Goal: Task Accomplishment & Management: Manage account settings

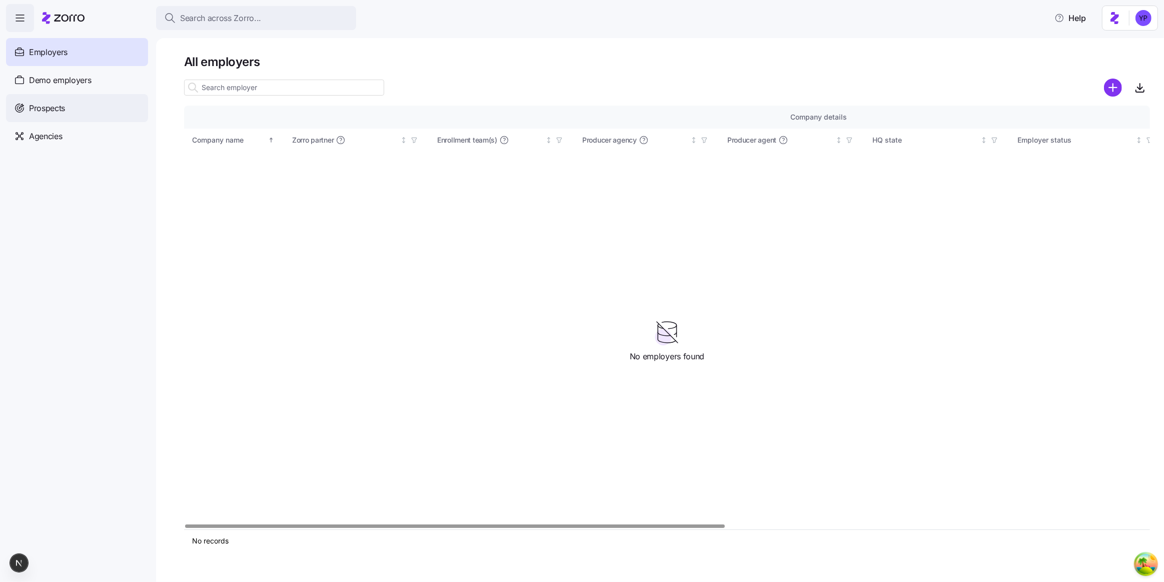
click at [63, 113] on span "Prospects" at bounding box center [47, 108] width 36 height 13
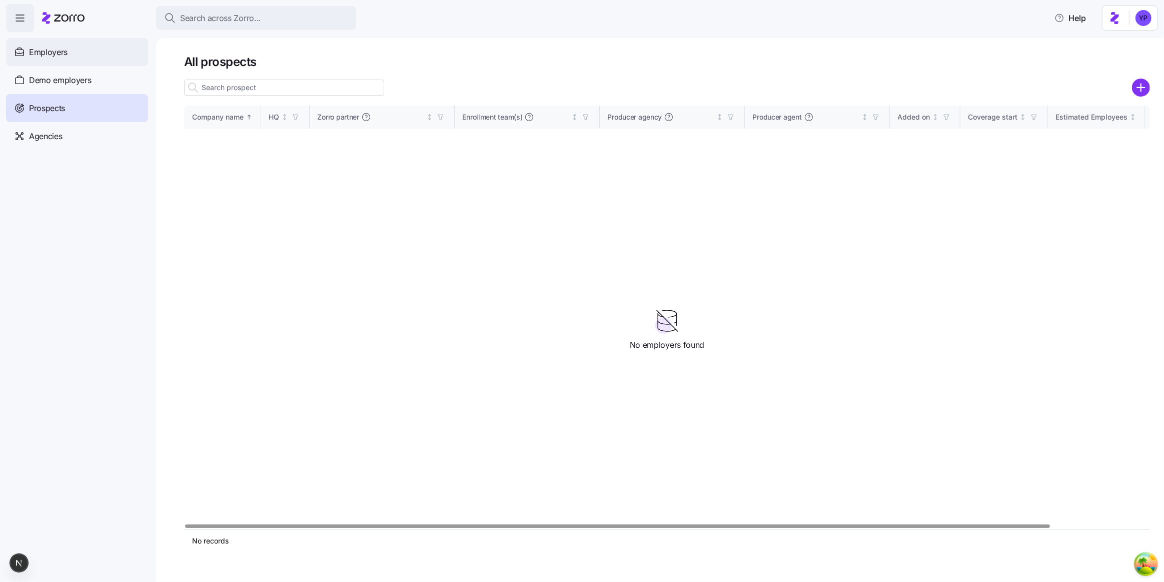
click at [67, 55] on span "Employers" at bounding box center [48, 52] width 39 height 13
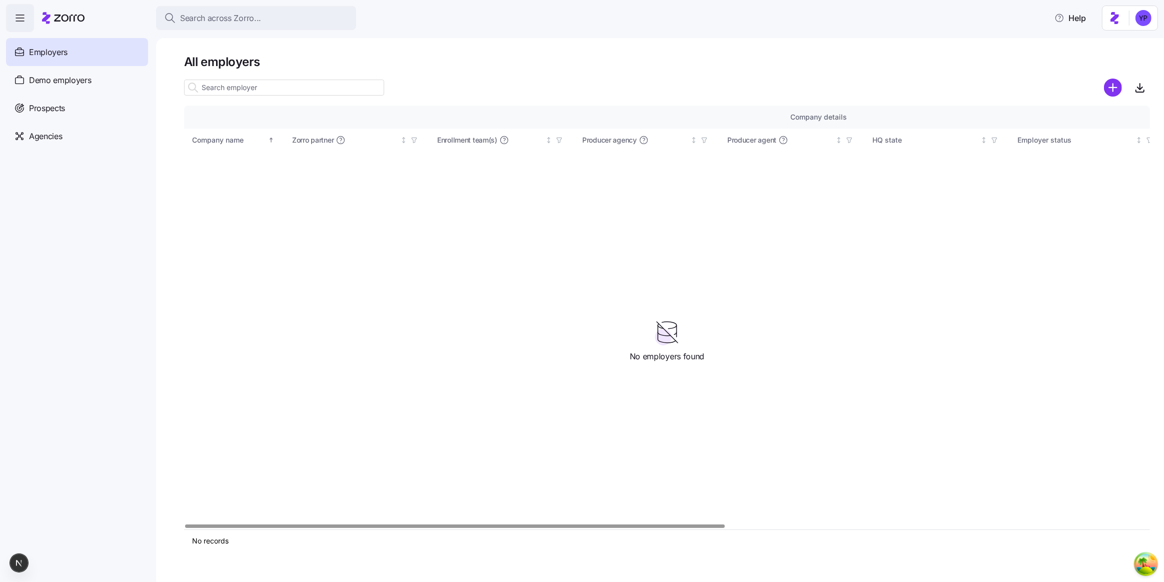
click at [373, 308] on div "Company details Benefit status Company name Zorro partner Enrollment team(s) Pr…" at bounding box center [667, 318] width 966 height 424
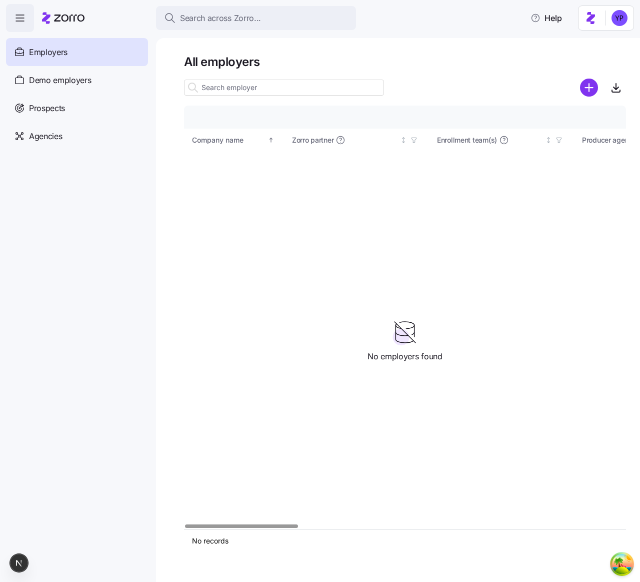
click at [450, 288] on div "Company details Benefit status Company name Zorro partner Enrollment team(s) Pr…" at bounding box center [405, 318] width 442 height 424
click at [603, 292] on div "Company details Benefit status Company name Zorro partner Enrollment team(s) Pr…" at bounding box center [405, 318] width 442 height 424
click at [72, 133] on div "Agencies" at bounding box center [77, 136] width 142 height 28
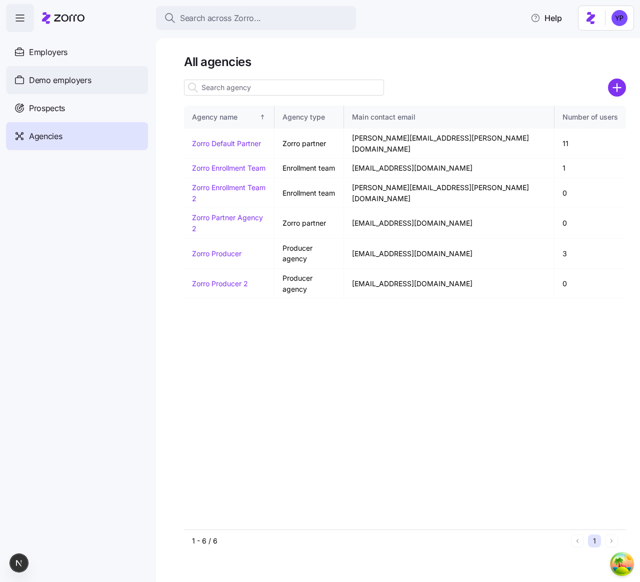
click at [58, 89] on div "Demo employers" at bounding box center [77, 80] width 142 height 28
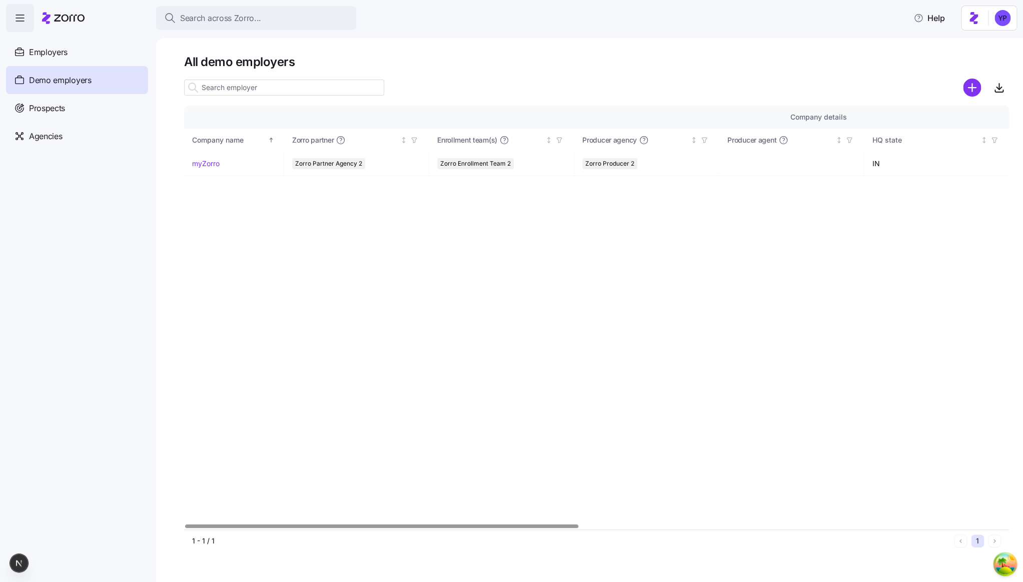
drag, startPoint x: 340, startPoint y: 196, endPoint x: 273, endPoint y: 183, distance: 68.8
click at [334, 195] on div "Company details Benefit status Company name [PERSON_NAME] partner Enrollment te…" at bounding box center [596, 318] width 825 height 424
click at [209, 162] on link "myZorro" at bounding box center [206, 164] width 28 height 10
click at [255, 291] on div "Company details Benefit status Company name [PERSON_NAME] partner Enrollment te…" at bounding box center [596, 318] width 825 height 424
click at [218, 164] on link "myZorro" at bounding box center [206, 164] width 28 height 10
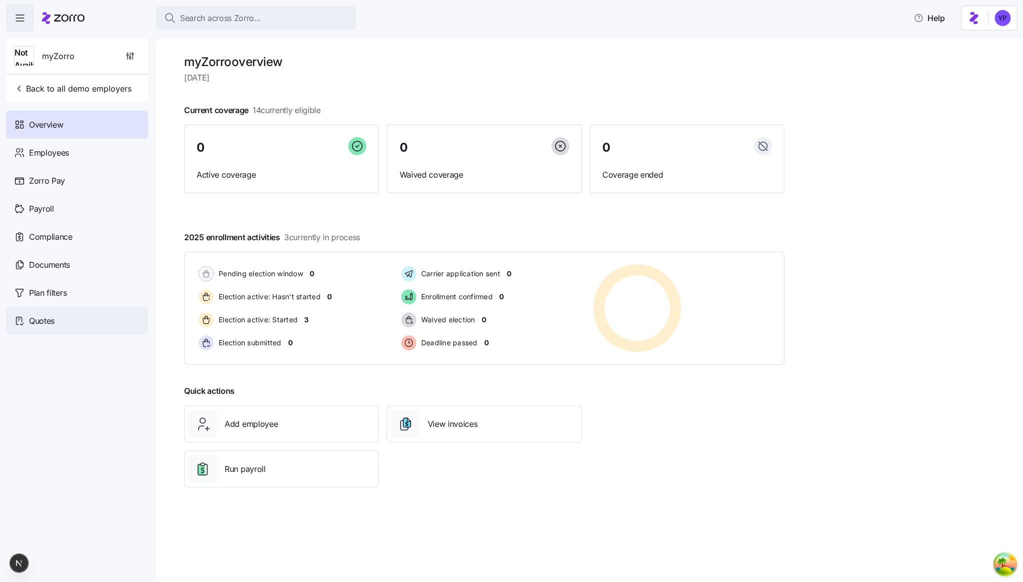
click at [21, 321] on icon at bounding box center [19, 321] width 11 height 12
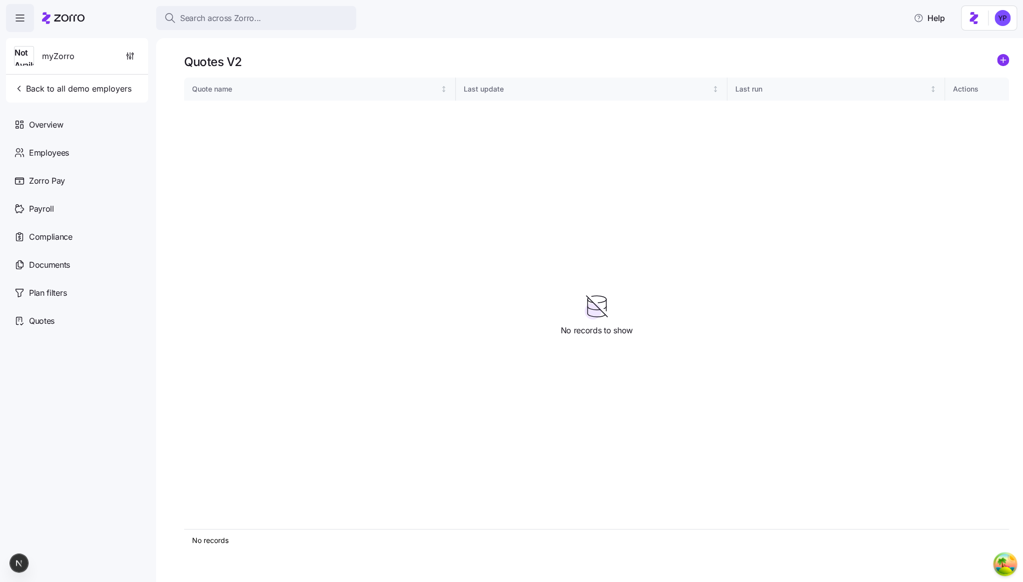
click at [1004, 60] on icon "add icon" at bounding box center [1002, 60] width 5 height 0
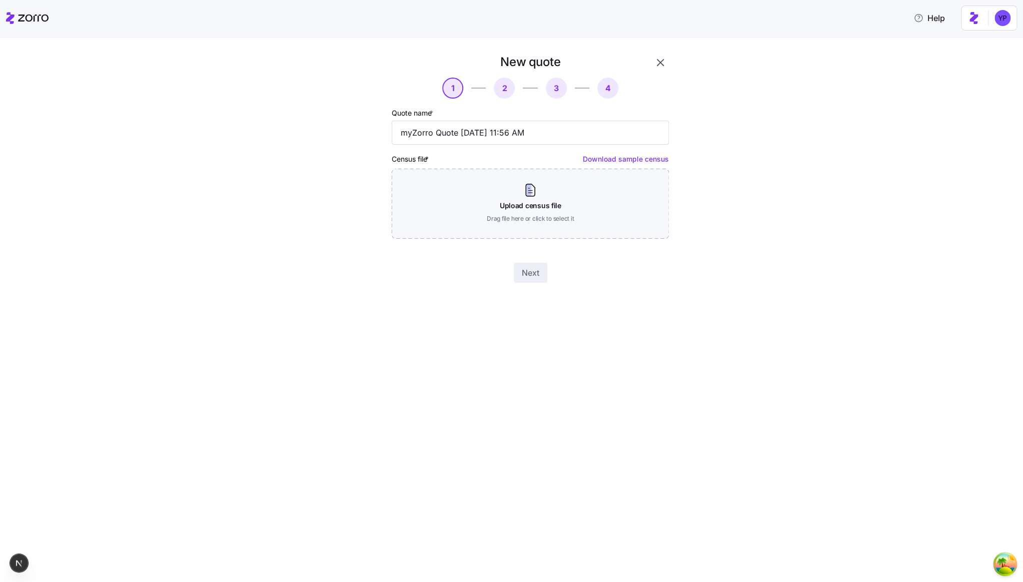
click at [603, 158] on link "Download sample census" at bounding box center [626, 159] width 86 height 9
click at [635, 159] on link "Download sample census" at bounding box center [626, 159] width 86 height 9
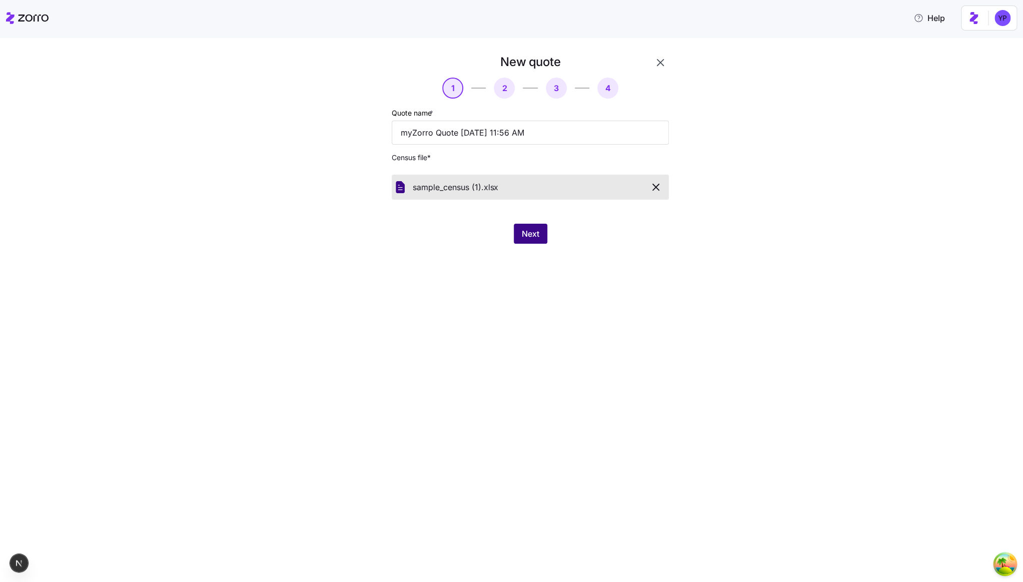
click at [530, 235] on span "Next" at bounding box center [531, 234] width 18 height 12
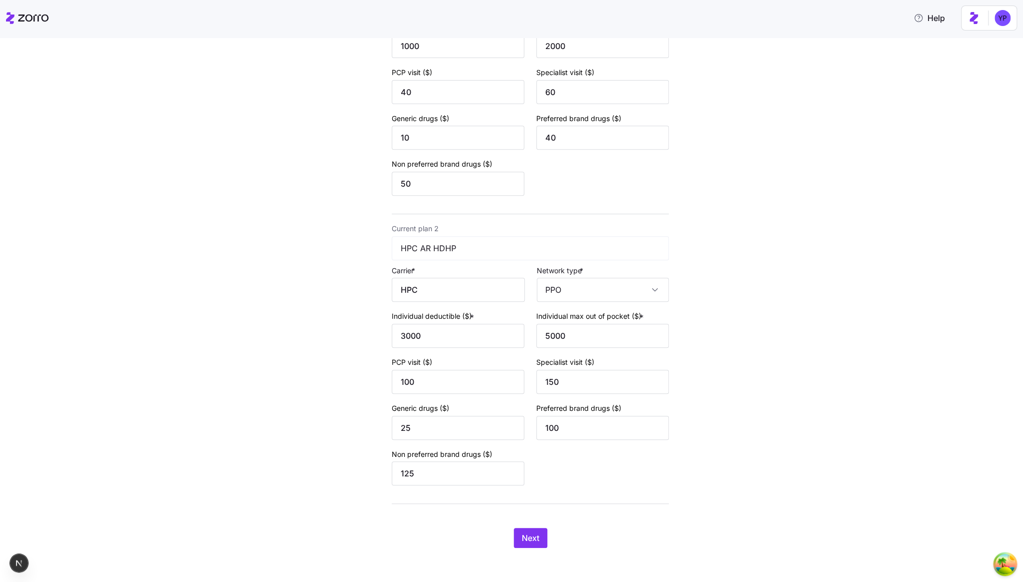
scroll to position [201, 0]
click at [530, 536] on span "Next" at bounding box center [531, 536] width 18 height 12
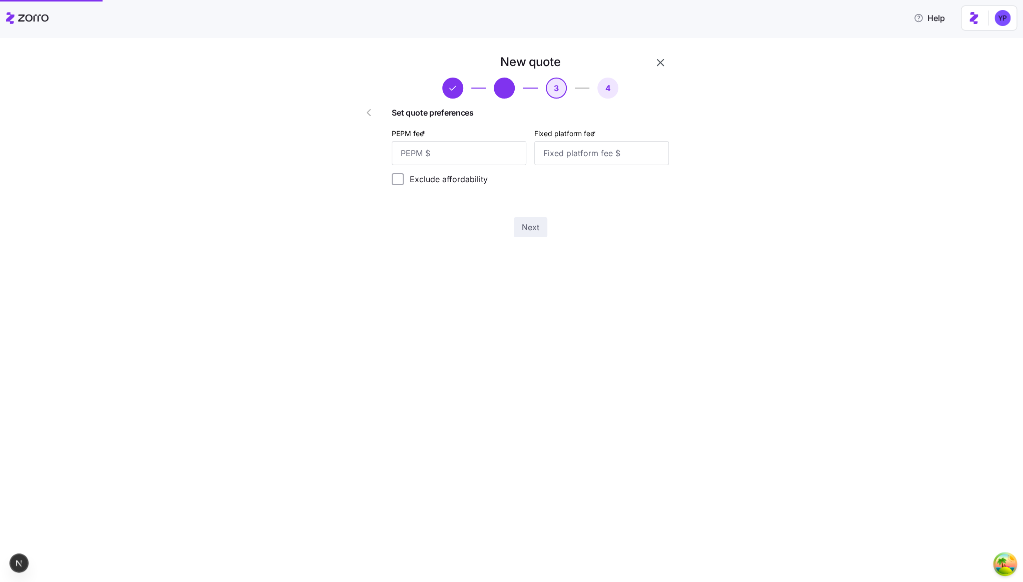
scroll to position [0, 0]
click at [476, 150] on input "PEPM fee *" at bounding box center [459, 153] width 135 height 24
type input "12"
click at [567, 156] on input "Fixed platform fee *" at bounding box center [601, 153] width 135 height 24
type input "12"
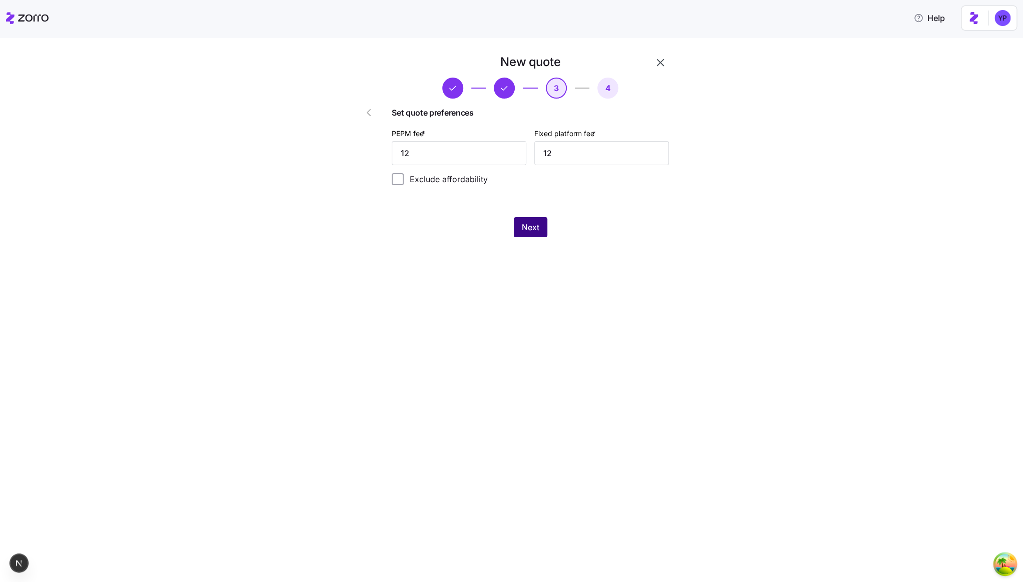
click at [535, 229] on span "Next" at bounding box center [531, 227] width 18 height 12
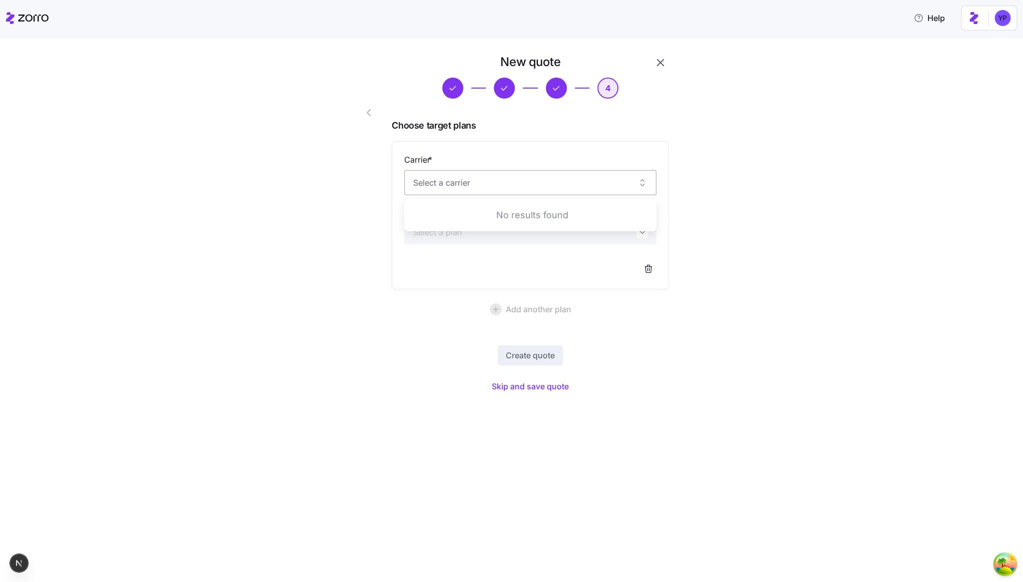
click at [508, 190] on input "Carrier *" at bounding box center [530, 182] width 252 height 25
click at [691, 251] on div "New quote 4 Choose target plans Carrier * Plan * Add another plan Create quote …" at bounding box center [519, 230] width 350 height 353
click at [562, 383] on span "Skip and save quote" at bounding box center [530, 386] width 77 height 12
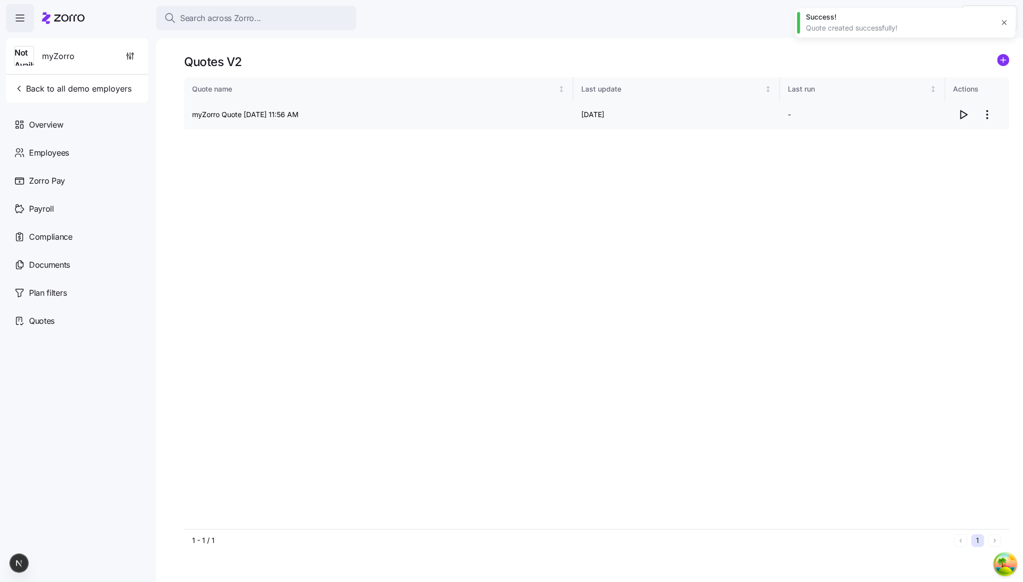
click at [963, 115] on icon "button" at bounding box center [963, 115] width 12 height 12
click at [25, 91] on span "Back to all demo employers" at bounding box center [73, 89] width 118 height 12
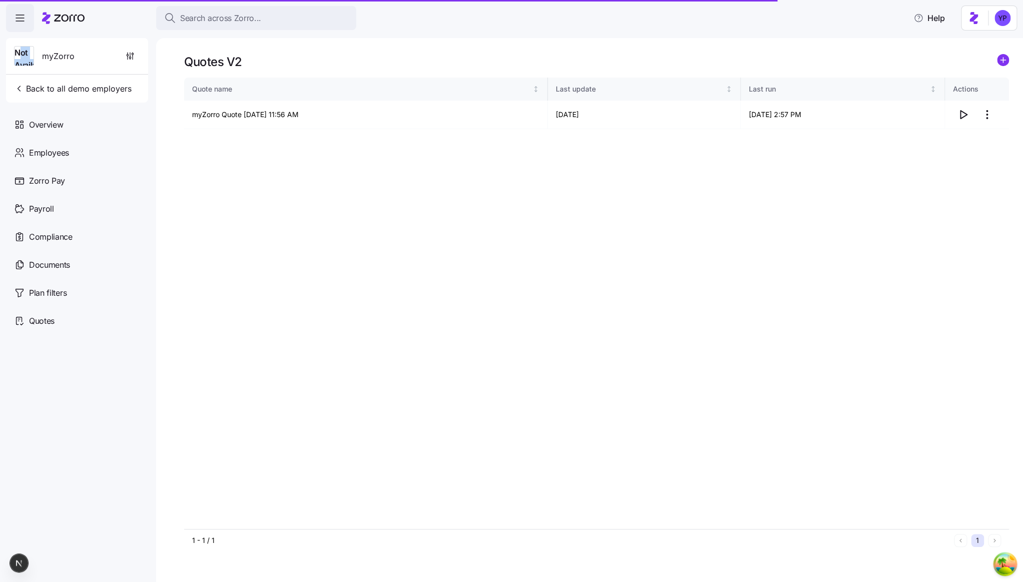
drag, startPoint x: 18, startPoint y: 51, endPoint x: 37, endPoint y: 65, distance: 23.5
click at [37, 65] on div "Not Available myZorro" at bounding box center [77, 56] width 134 height 36
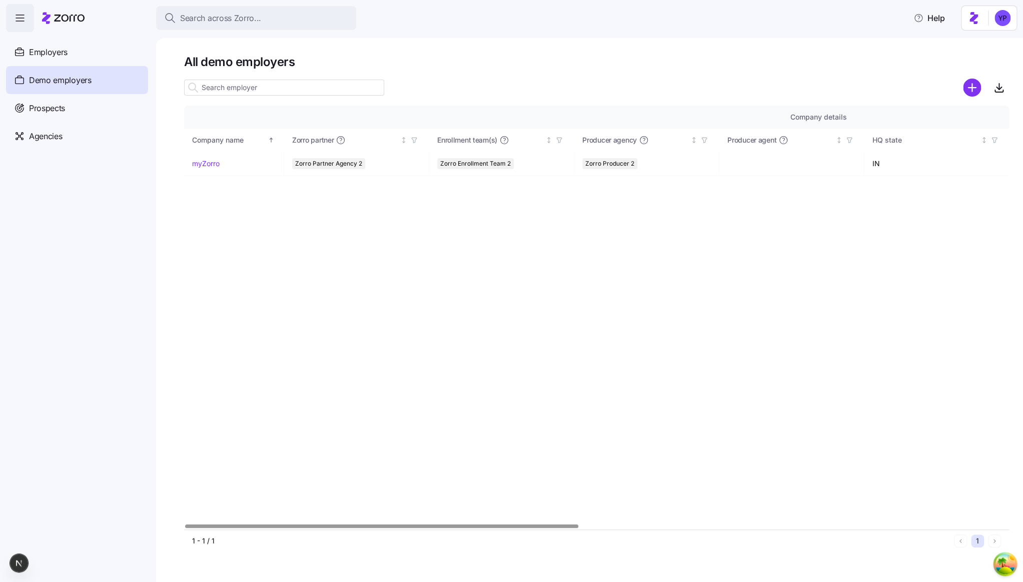
click at [451, 221] on div "Company details Benefit status Company name [PERSON_NAME] partner Enrollment te…" at bounding box center [596, 318] width 825 height 424
click at [203, 166] on link "myZorro" at bounding box center [206, 164] width 28 height 10
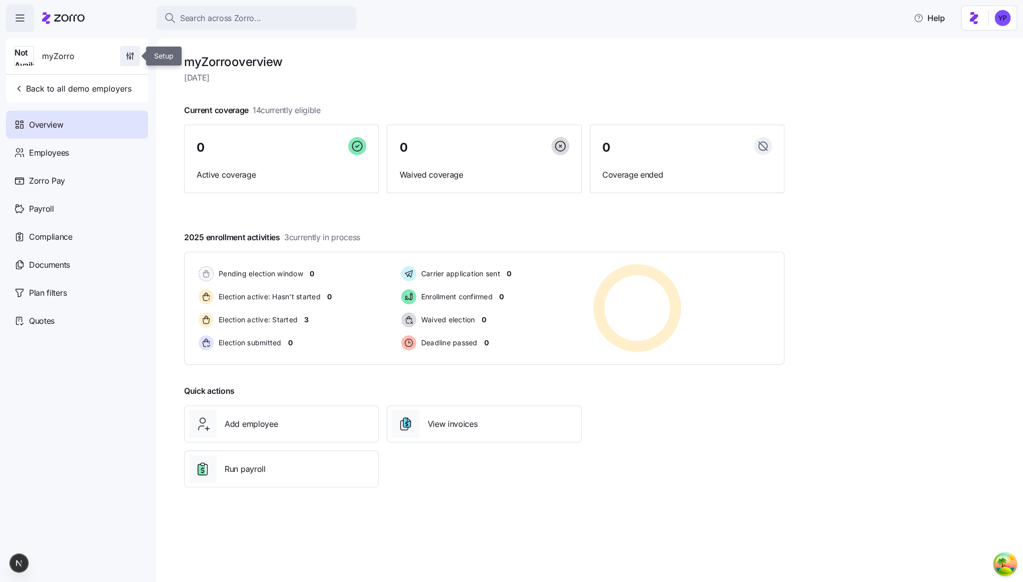
click at [130, 55] on icon "button" at bounding box center [130, 55] width 0 height 4
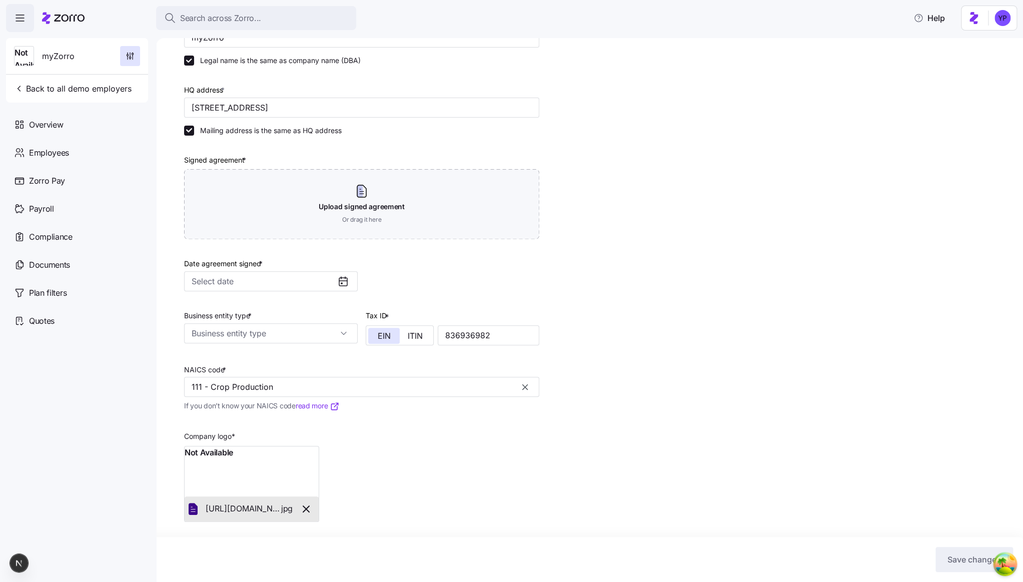
scroll to position [105, 0]
click at [308, 507] on icon "button" at bounding box center [306, 509] width 6 height 6
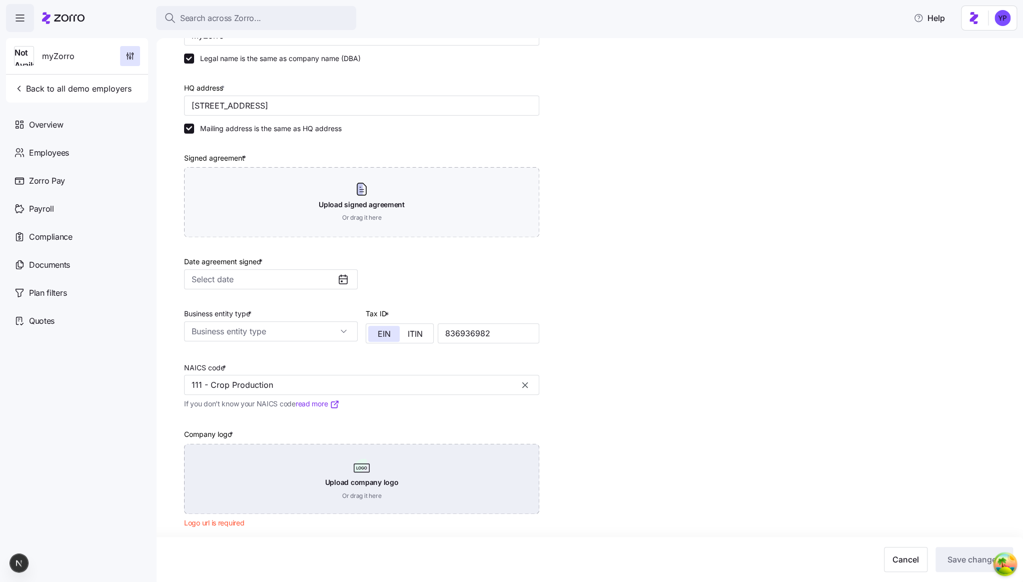
click at [274, 484] on div "Upload company logo Or drag it here" at bounding box center [361, 479] width 355 height 70
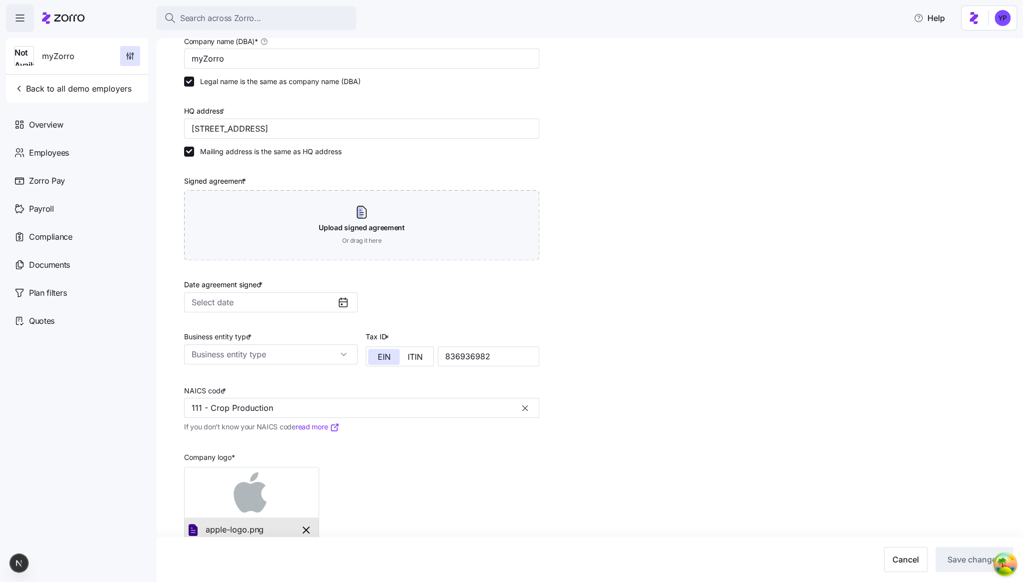
scroll to position [0, 0]
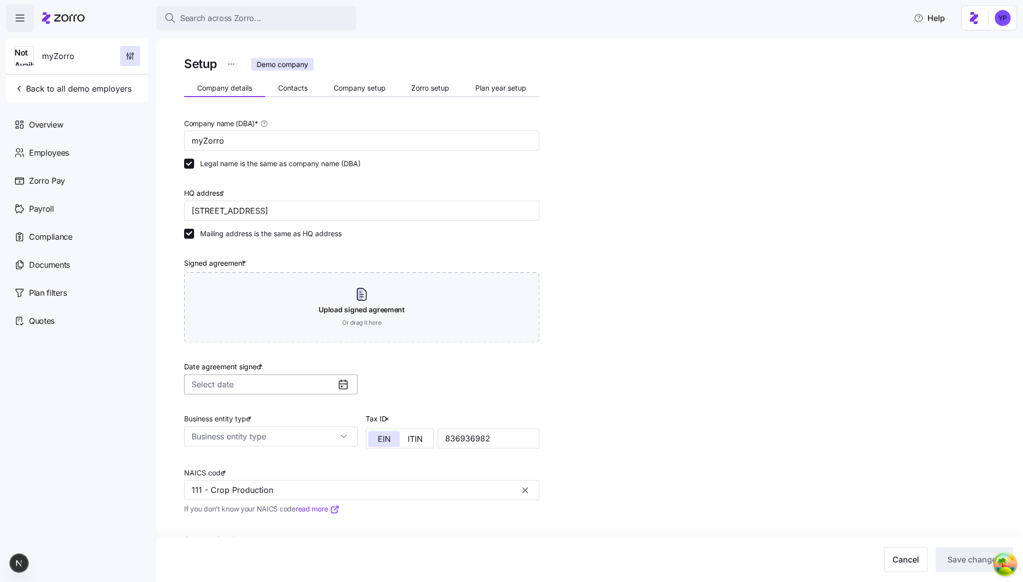
click at [236, 387] on input "Date agreement signed *" at bounding box center [271, 384] width 174 height 20
click at [282, 461] on button "1" at bounding box center [289, 458] width 21 height 21
type input "[DATE]"
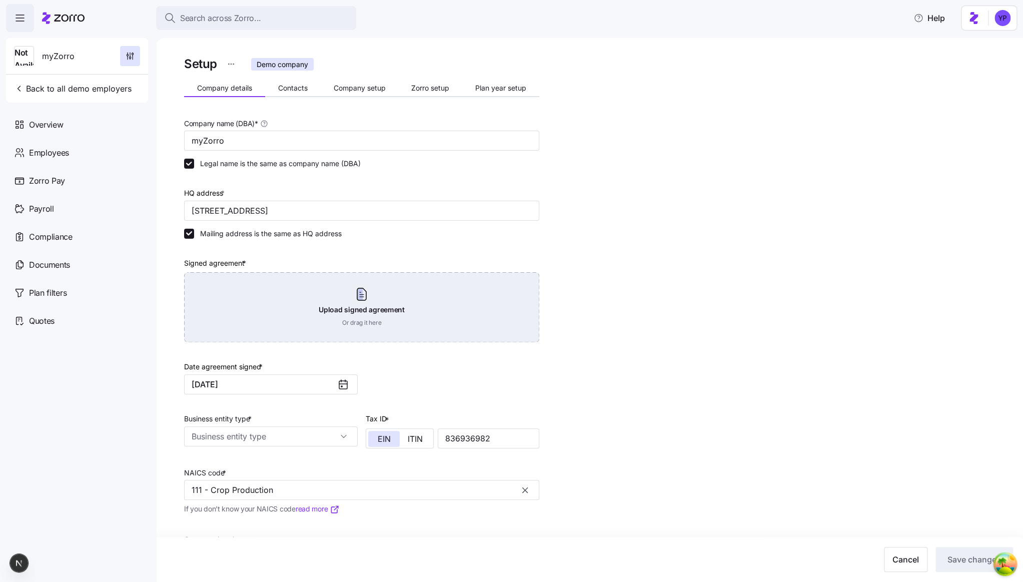
click at [314, 296] on div "Upload signed agreement Or drag it here" at bounding box center [361, 307] width 355 height 70
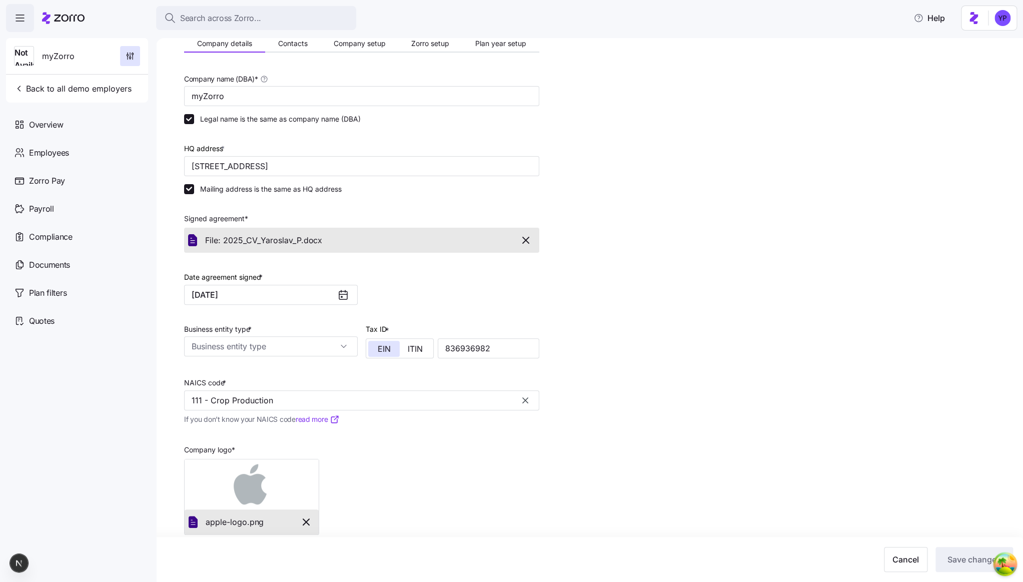
scroll to position [14, 0]
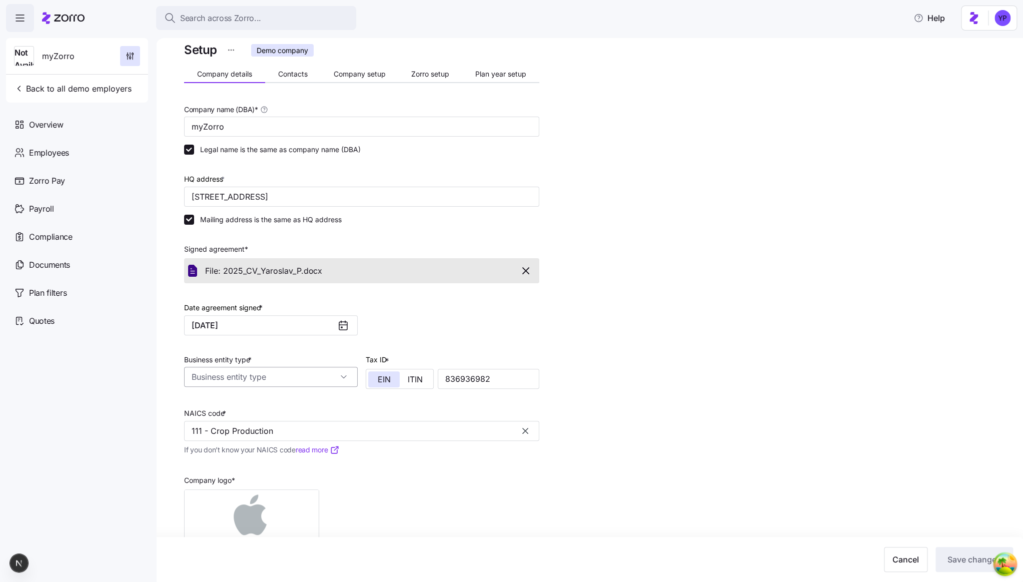
click at [278, 380] on input "Business entity type *" at bounding box center [271, 377] width 174 height 20
click at [215, 427] on span "S corporation" at bounding box center [216, 424] width 44 height 11
type input "S corporation"
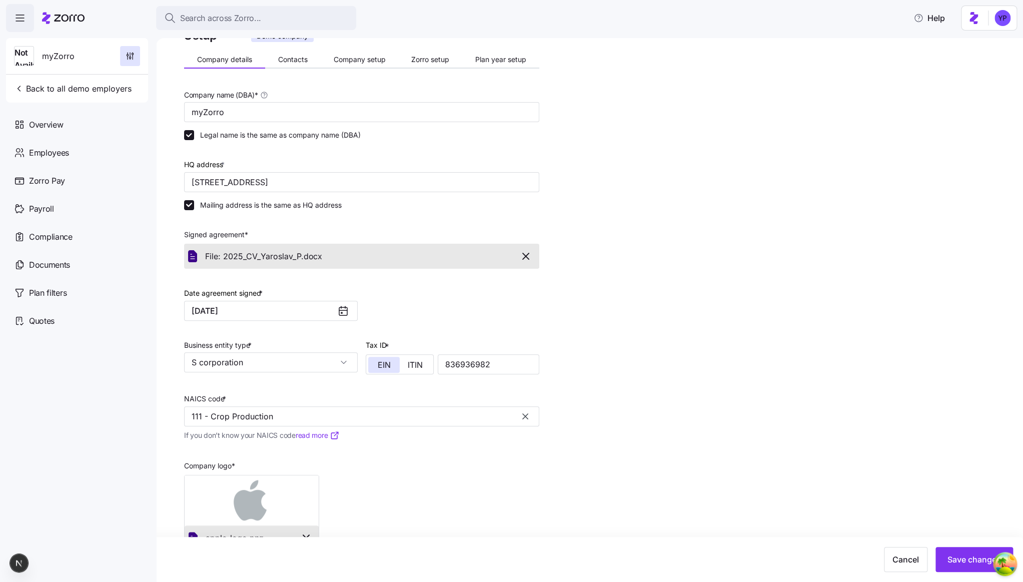
scroll to position [60, 0]
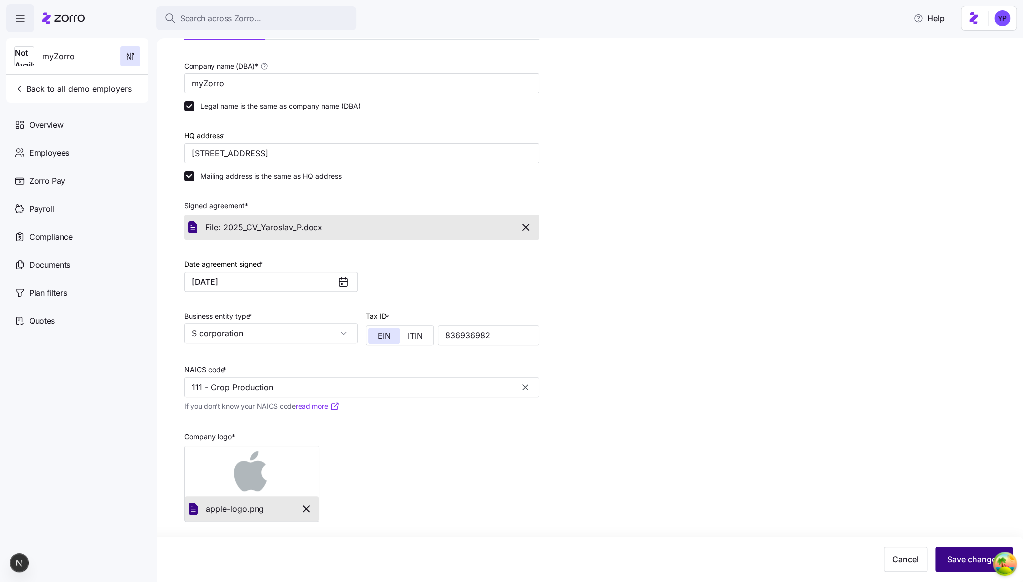
click at [961, 554] on span "Save changes" at bounding box center [974, 559] width 54 height 12
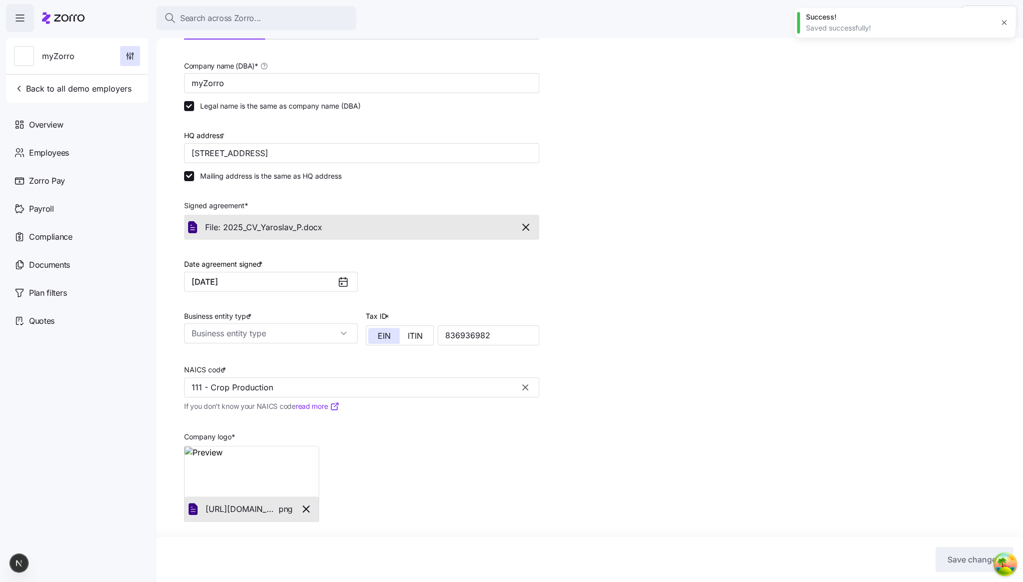
type input "S corporation"
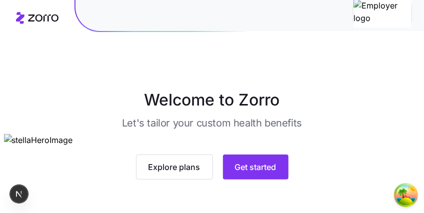
click at [143, 137] on img at bounding box center [212, 140] width 417 height 13
